Goal: Information Seeking & Learning: Learn about a topic

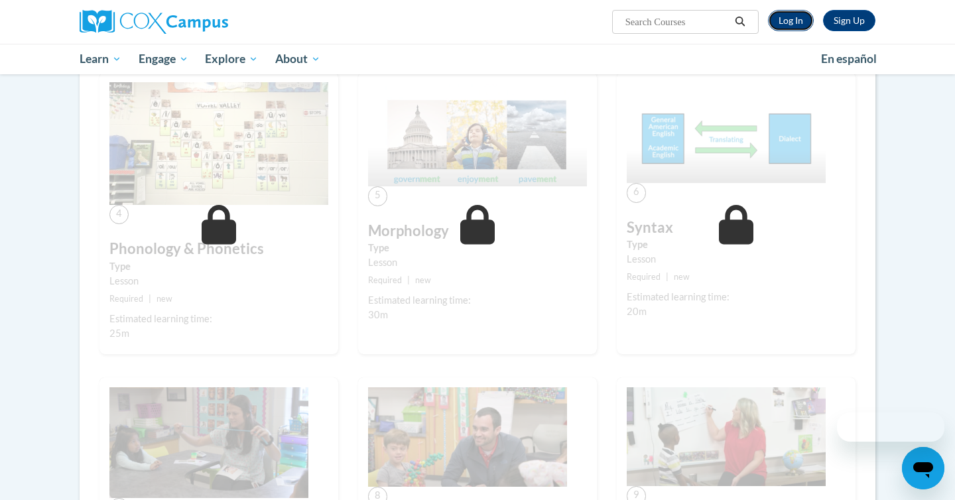
click at [795, 21] on link "Log In" at bounding box center [791, 20] width 46 height 21
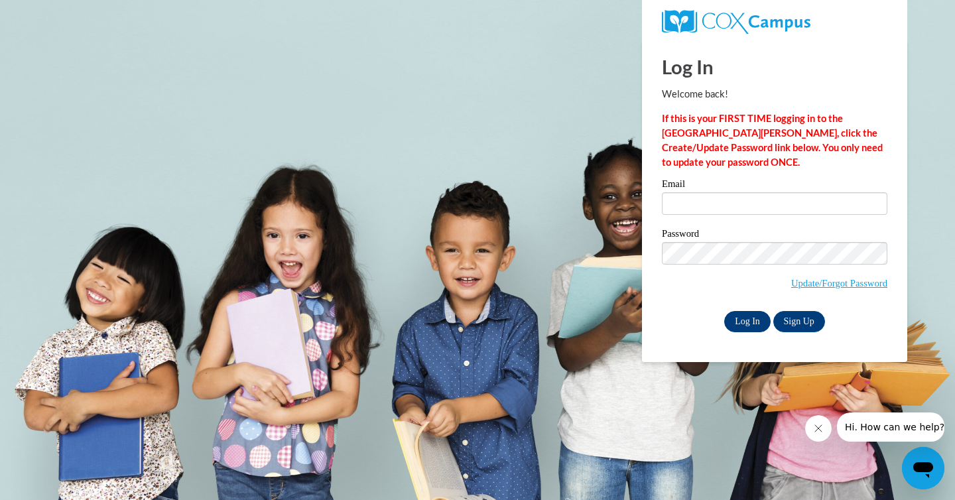
type input "kelly.rille@franklin.k12.wi.us"
click at [744, 316] on input "Log In" at bounding box center [747, 321] width 46 height 21
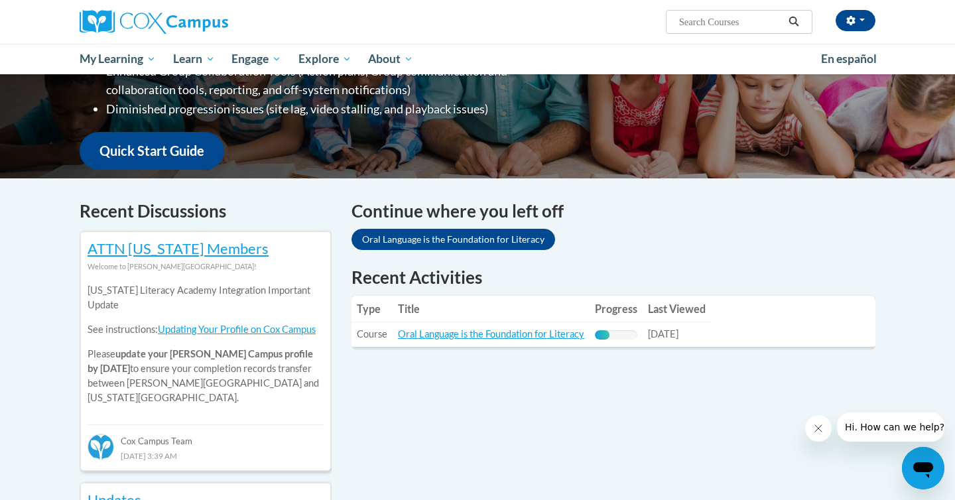
scroll to position [291, 0]
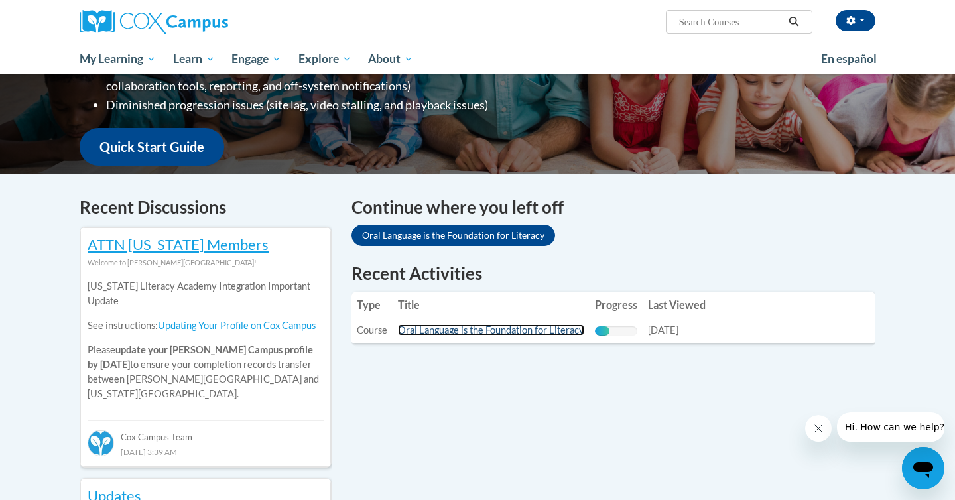
click at [538, 329] on link "Oral Language is the Foundation for Literacy" at bounding box center [491, 329] width 186 height 11
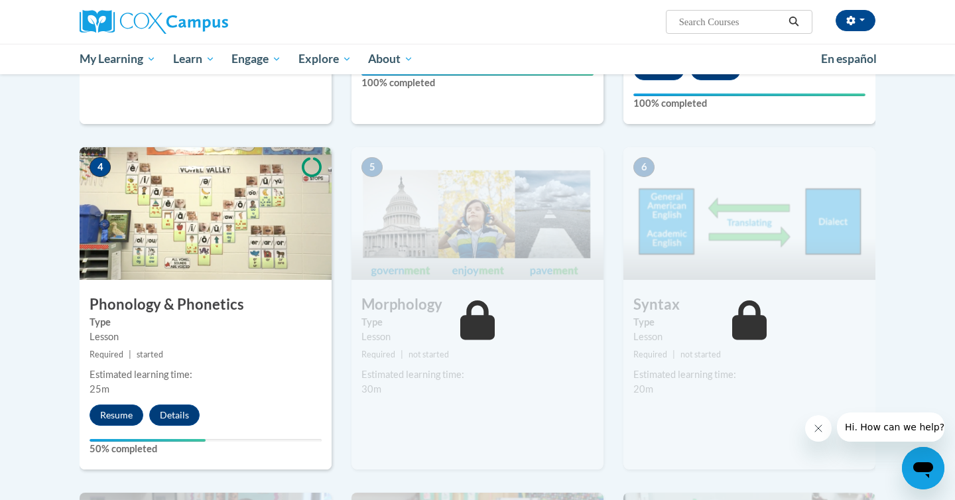
scroll to position [597, 0]
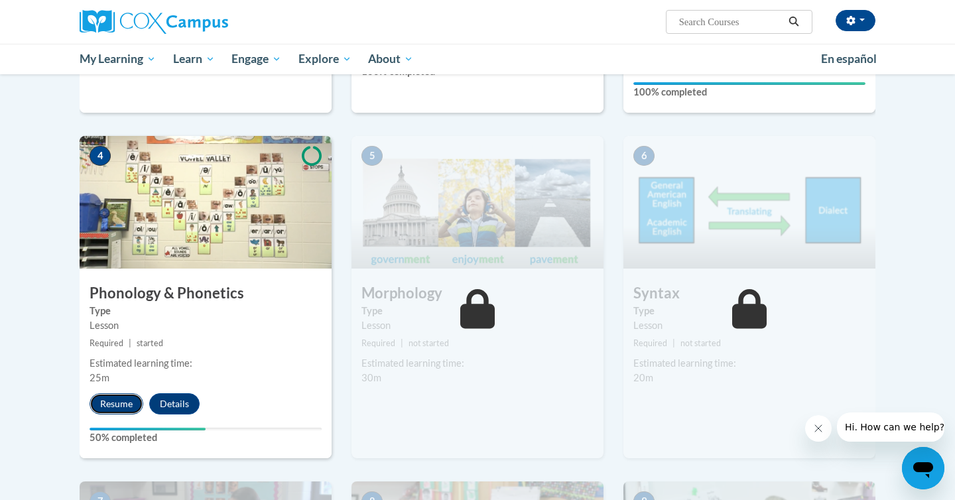
click at [119, 409] on button "Resume" at bounding box center [117, 403] width 54 height 21
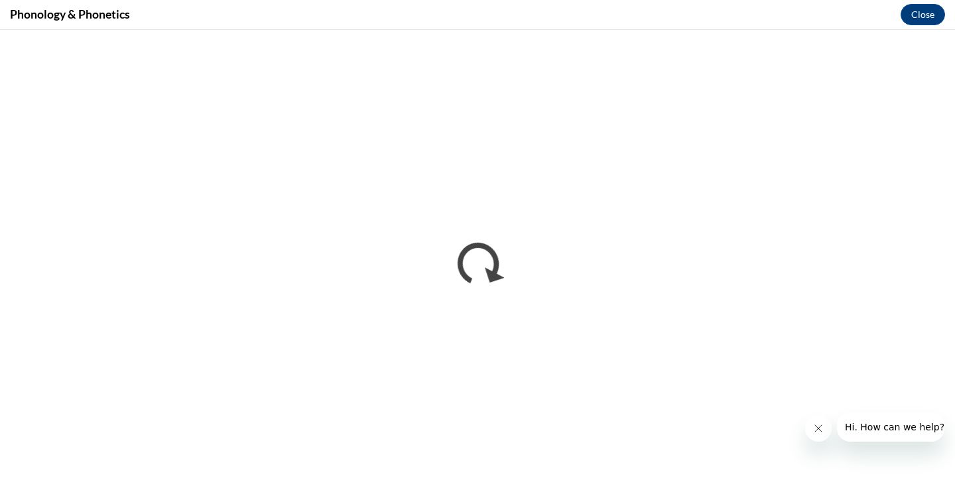
scroll to position [0, 0]
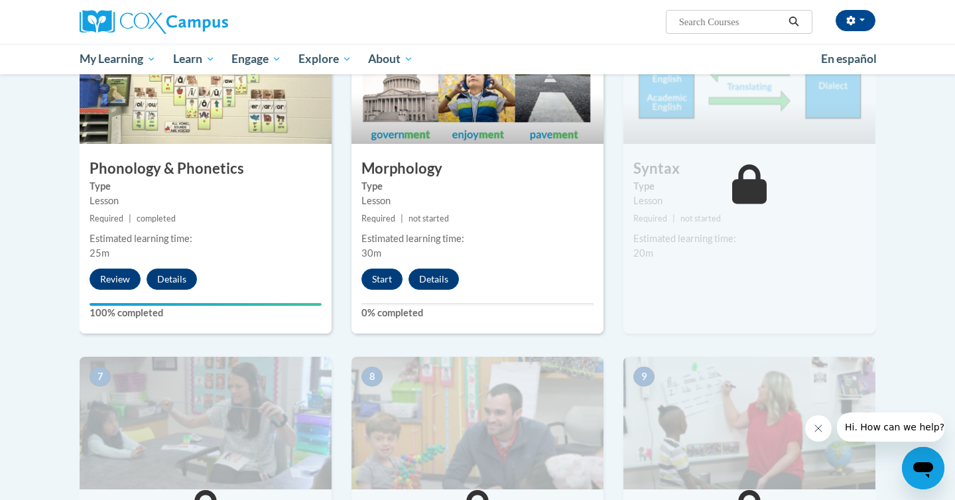
scroll to position [719, 0]
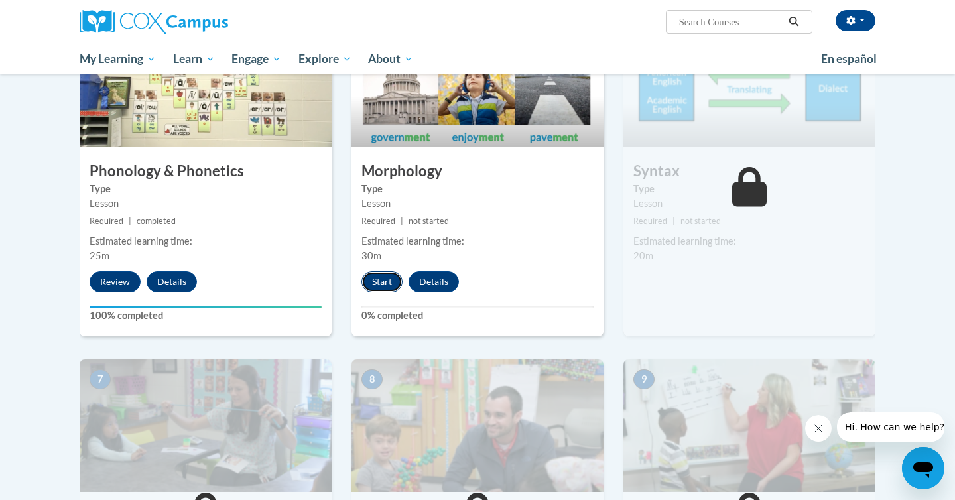
click at [380, 283] on button "Start" at bounding box center [381, 281] width 41 height 21
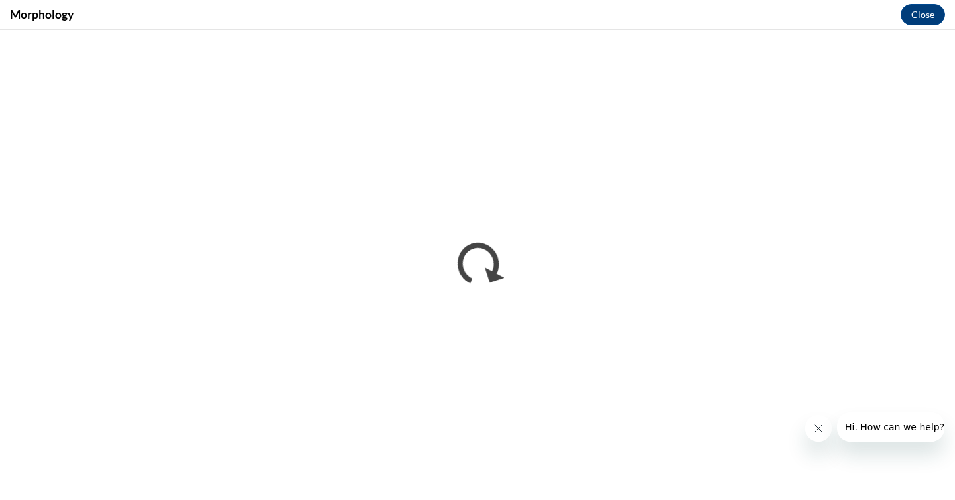
scroll to position [0, 0]
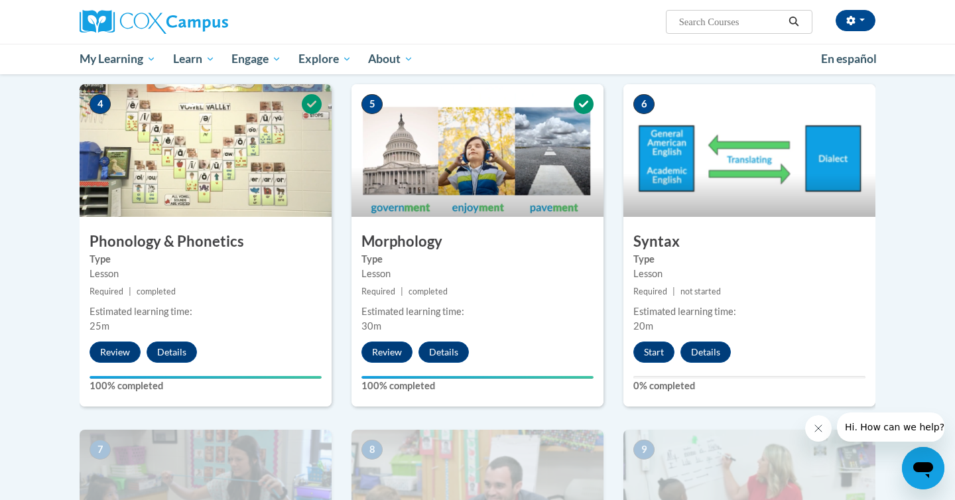
scroll to position [651, 0]
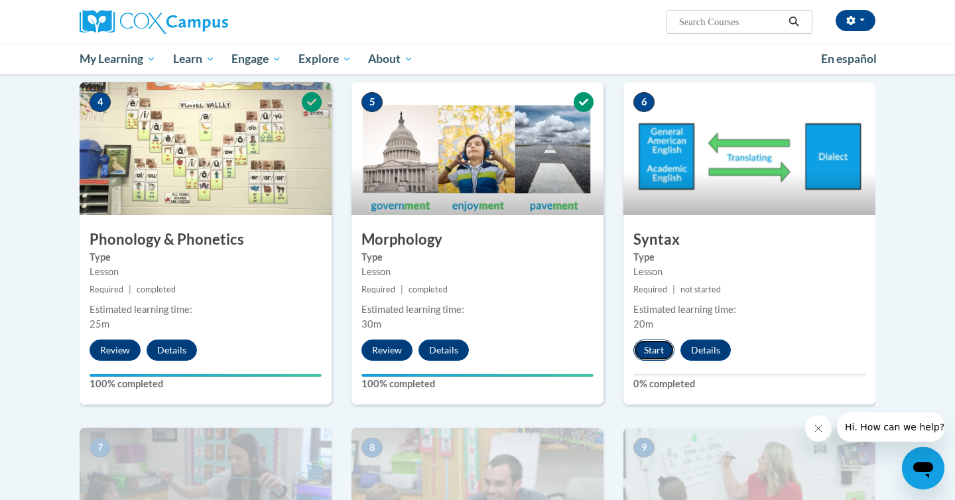
click at [656, 353] on button "Start" at bounding box center [653, 350] width 41 height 21
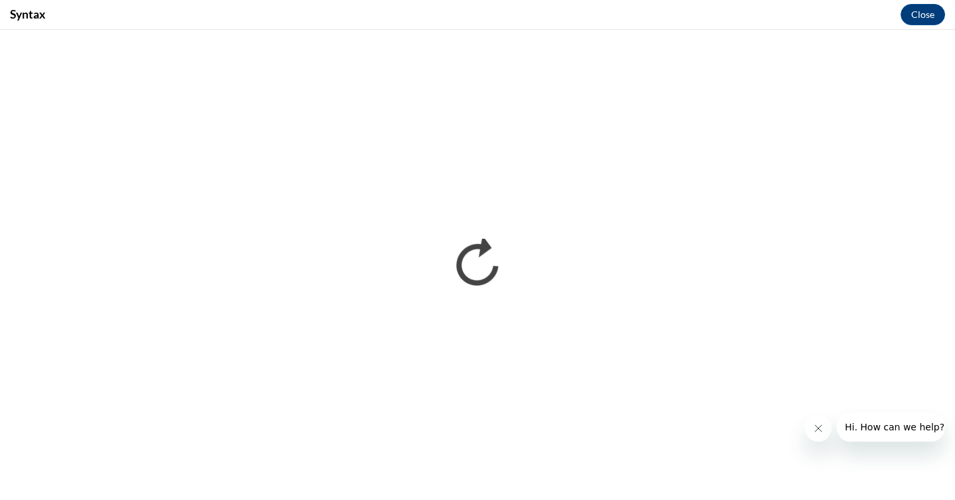
scroll to position [0, 0]
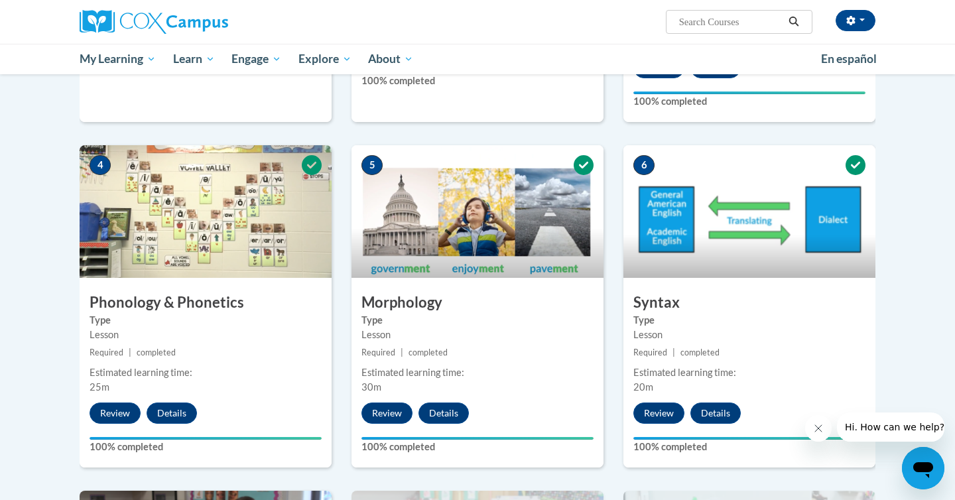
scroll to position [586, 0]
